Goal: Task Accomplishment & Management: Manage account settings

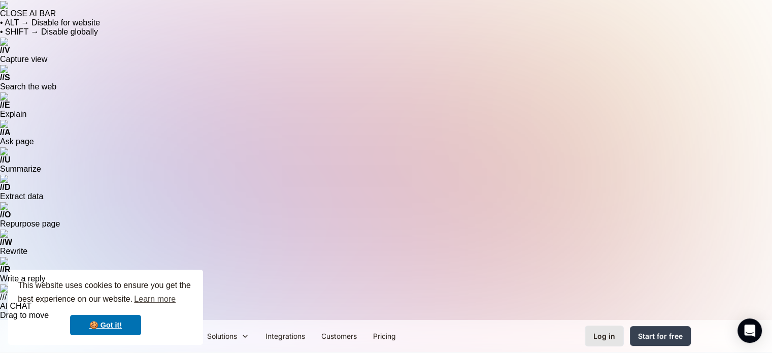
click at [610, 331] on div "Log in" at bounding box center [605, 336] width 22 height 11
